Goal: Information Seeking & Learning: Learn about a topic

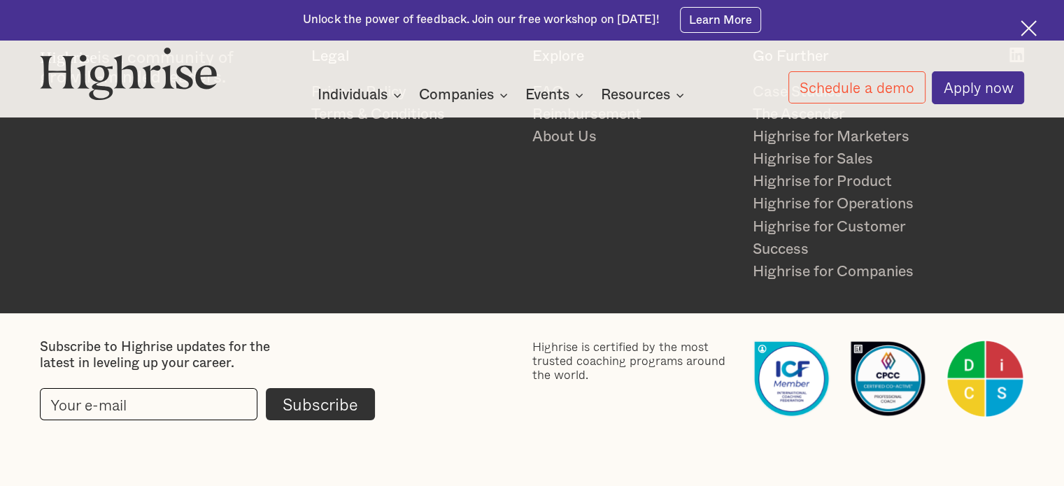
scroll to position [3175, 0]
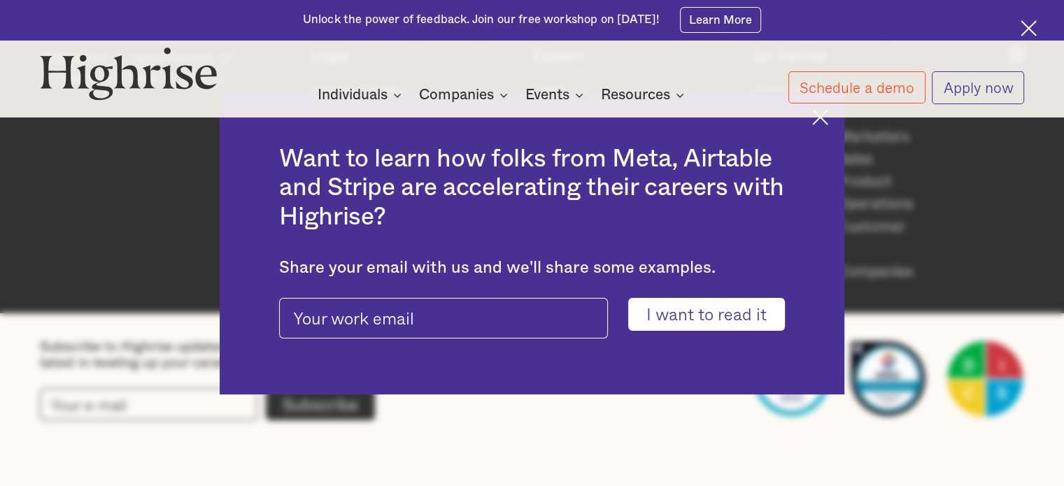
click at [977, 94] on link "Apply now" at bounding box center [978, 87] width 92 height 33
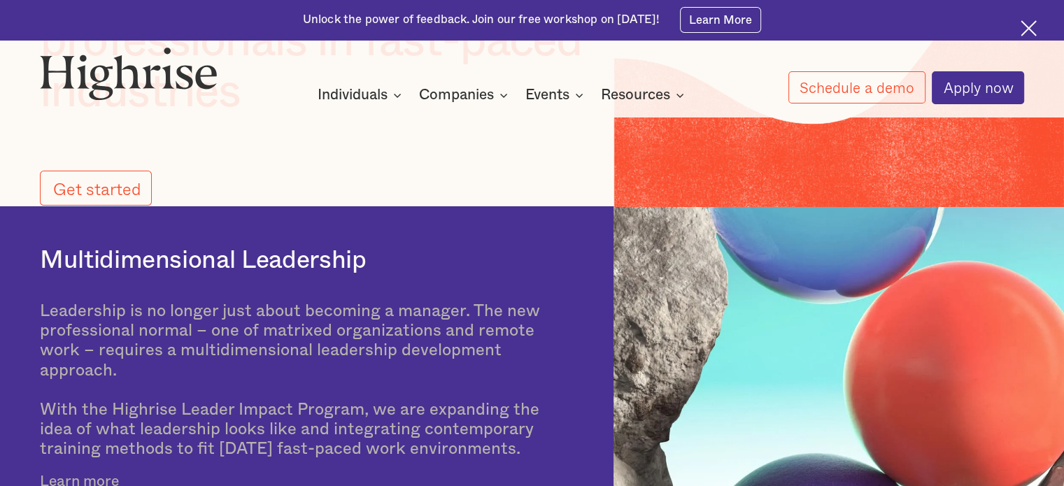
scroll to position [420, 0]
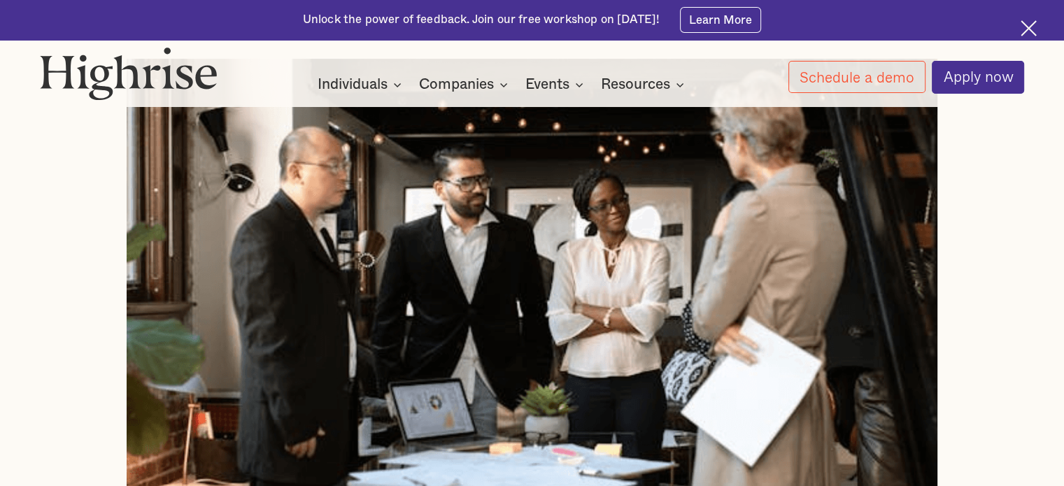
scroll to position [979, 0]
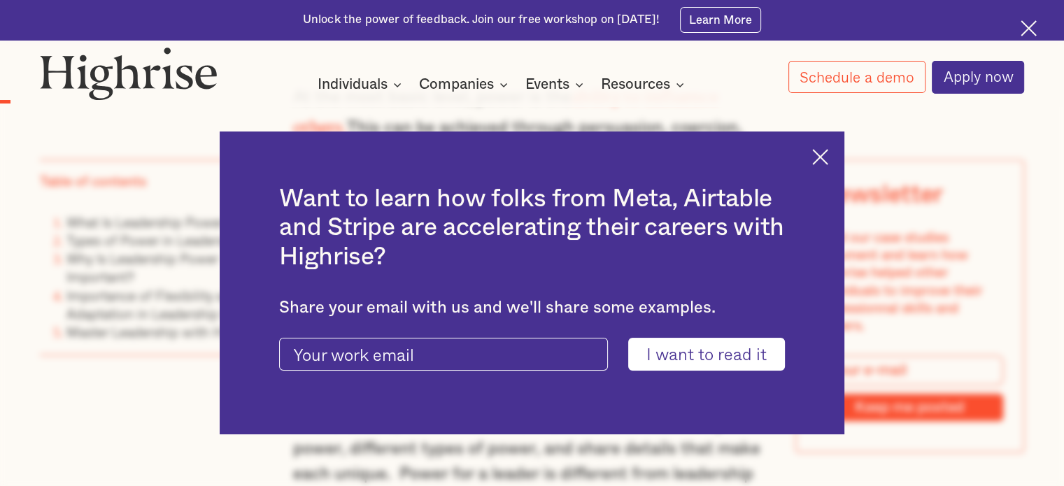
click at [826, 150] on img at bounding box center [820, 157] width 16 height 16
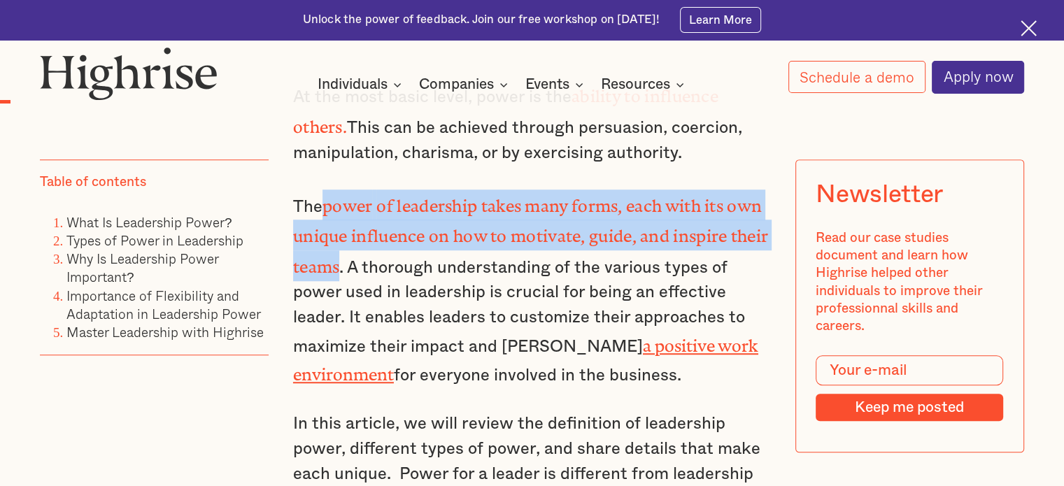
drag, startPoint x: 321, startPoint y: 199, endPoint x: 378, endPoint y: 260, distance: 83.7
click at [378, 260] on p "The power of leadership takes many forms, each with its own unique influence on…" at bounding box center [532, 289] width 478 height 199
copy p "power of leadership takes many forms, each with its own unique influence on how…"
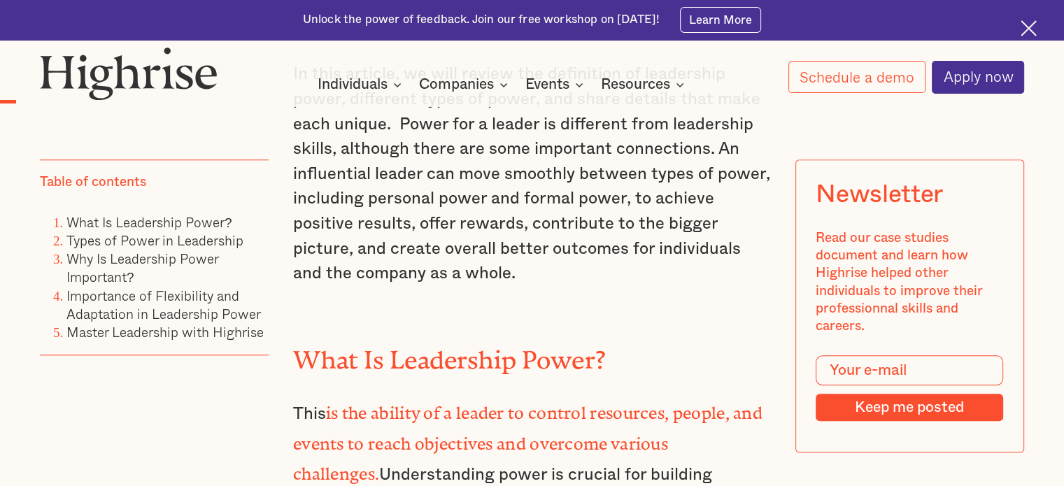
scroll to position [1469, 0]
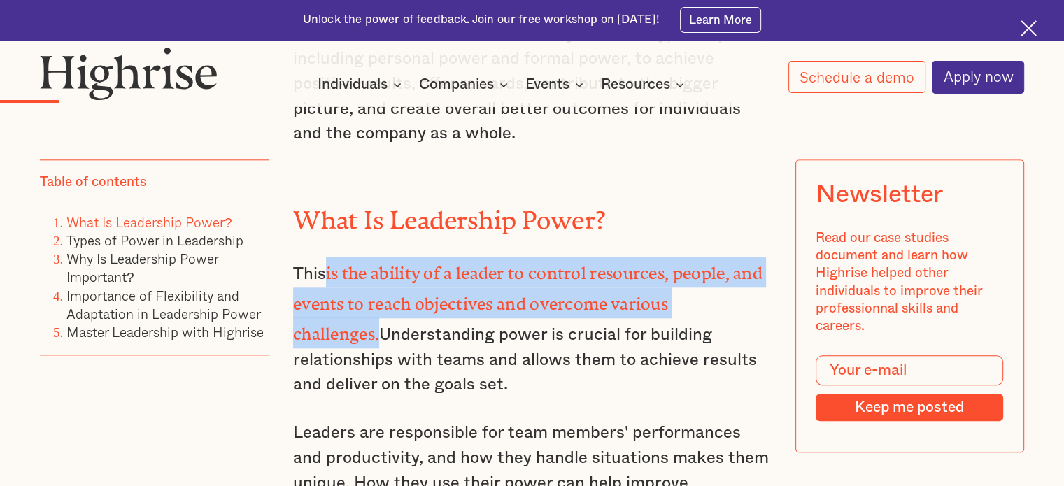
drag, startPoint x: 325, startPoint y: 253, endPoint x: 768, endPoint y: 315, distance: 447.8
click at [762, 285] on p "This is the ability of a leader to control resources, people, and events to rea…" at bounding box center [532, 327] width 478 height 141
copy p "is the ability of a leader to control resources, people, and events to reach ob…"
